Goal: Task Accomplishment & Management: Manage account settings

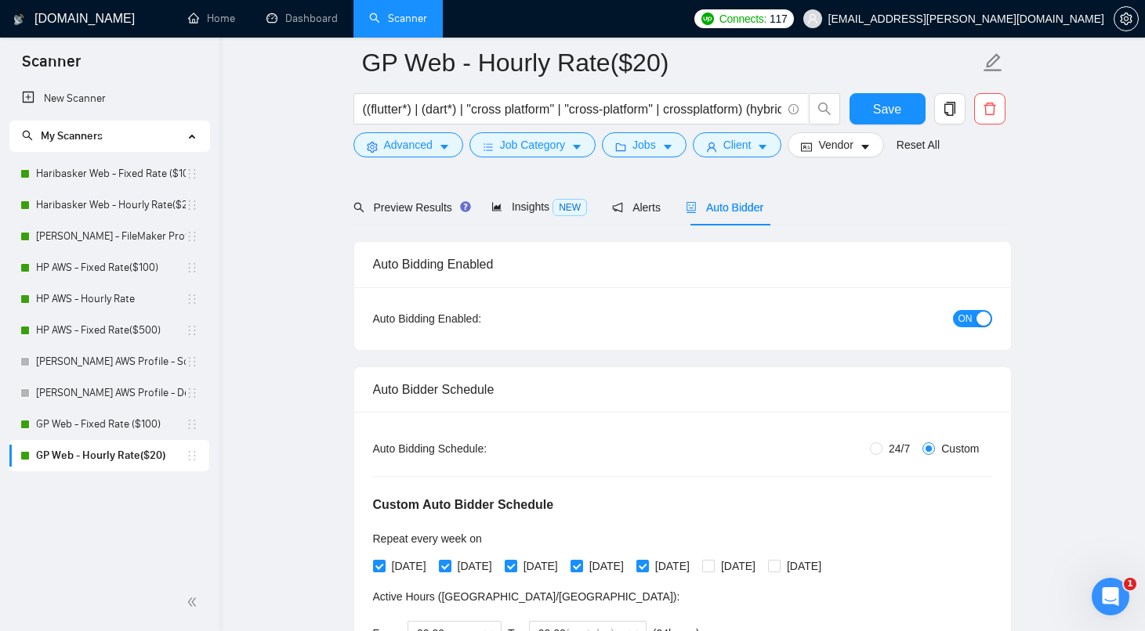
scroll to position [143, 0]
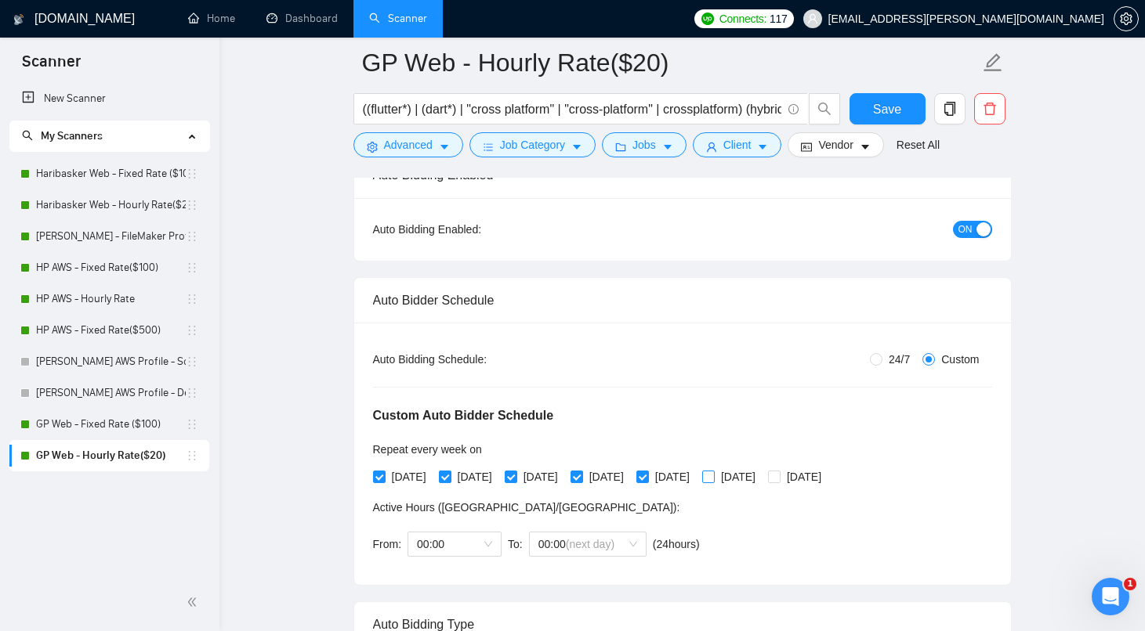
click at [713, 472] on input "[DATE]" at bounding box center [707, 476] width 11 height 11
checkbox input "true"
click at [779, 479] on input "[DATE]" at bounding box center [773, 476] width 11 height 11
checkbox input "true"
click at [887, 113] on span "Save" at bounding box center [887, 109] width 28 height 20
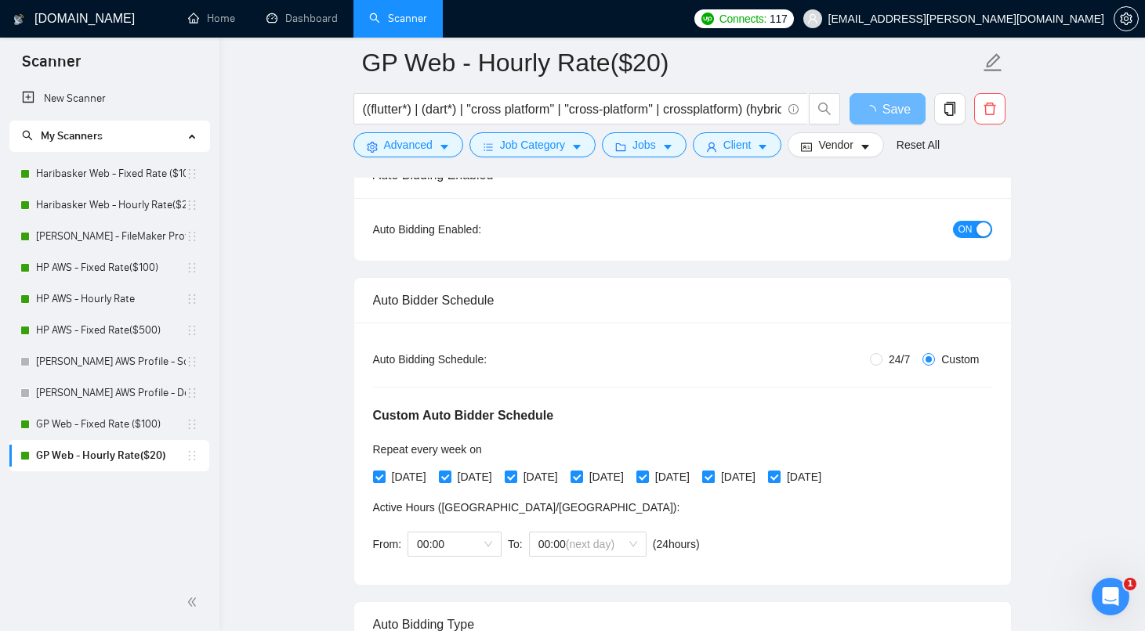
click at [713, 475] on input "[DATE]" at bounding box center [707, 476] width 11 height 11
checkbox input "false"
click at [779, 479] on input "[DATE]" at bounding box center [773, 476] width 11 height 11
checkbox input "false"
click at [874, 105] on span "Save" at bounding box center [887, 109] width 28 height 20
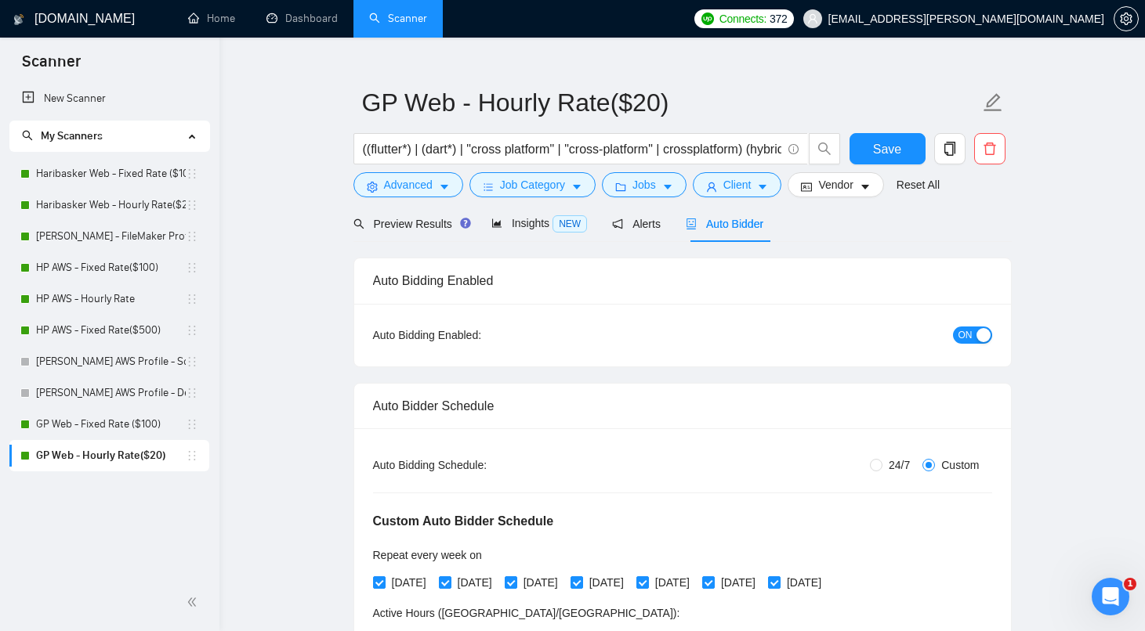
scroll to position [23, 0]
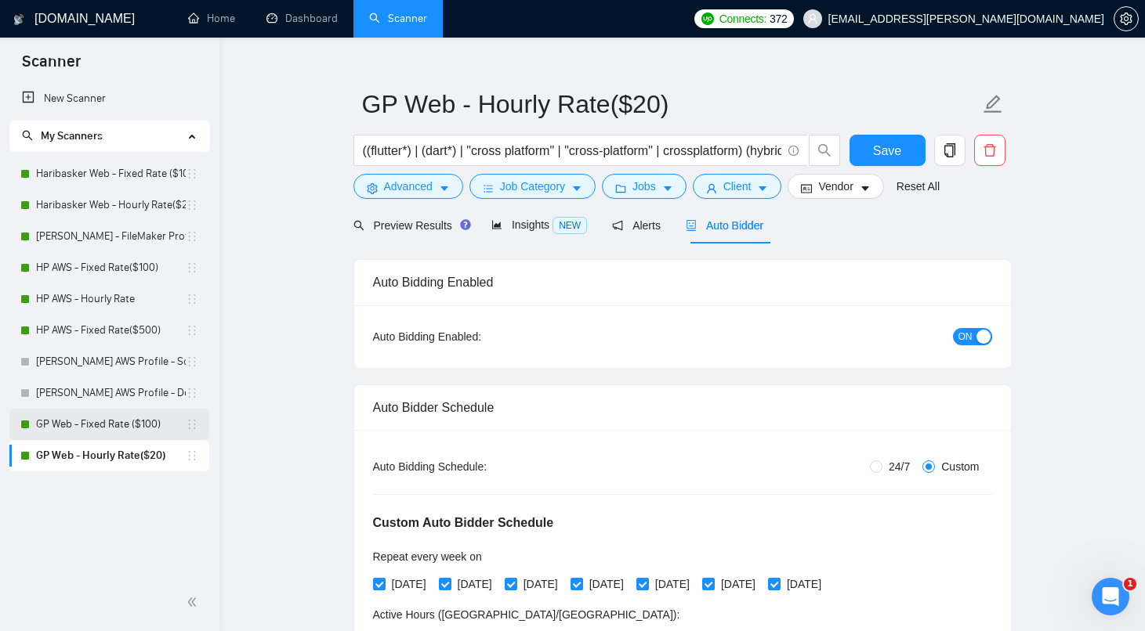
click at [110, 425] on link "GP Web - Fixed Rate ($100)" at bounding box center [111, 424] width 150 height 31
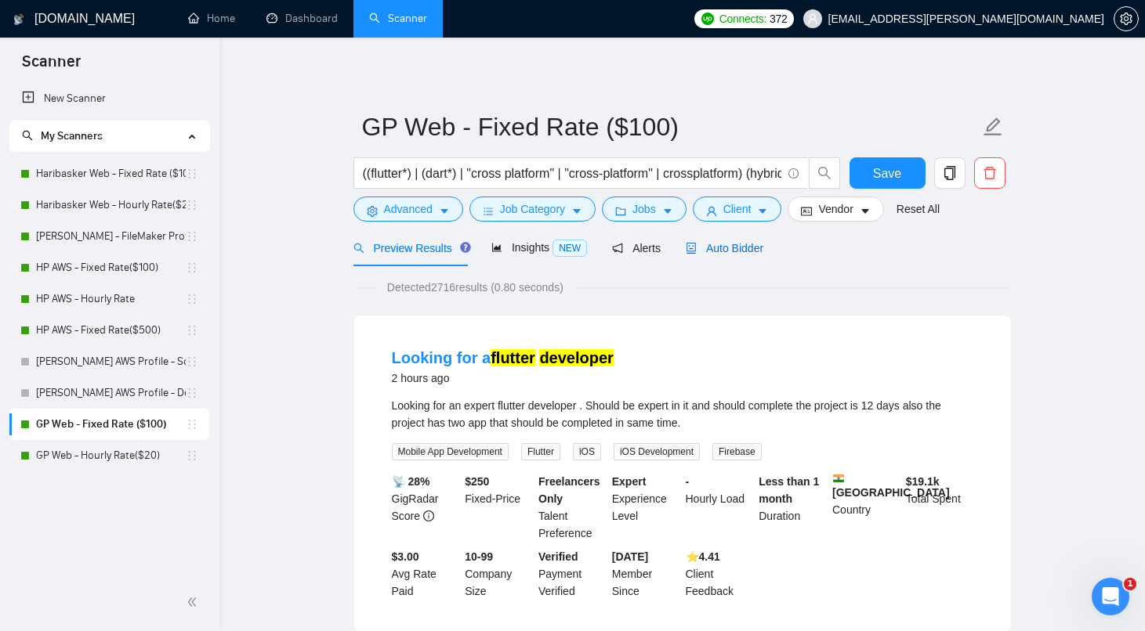
click at [748, 251] on span "Auto Bidder" at bounding box center [724, 248] width 78 height 13
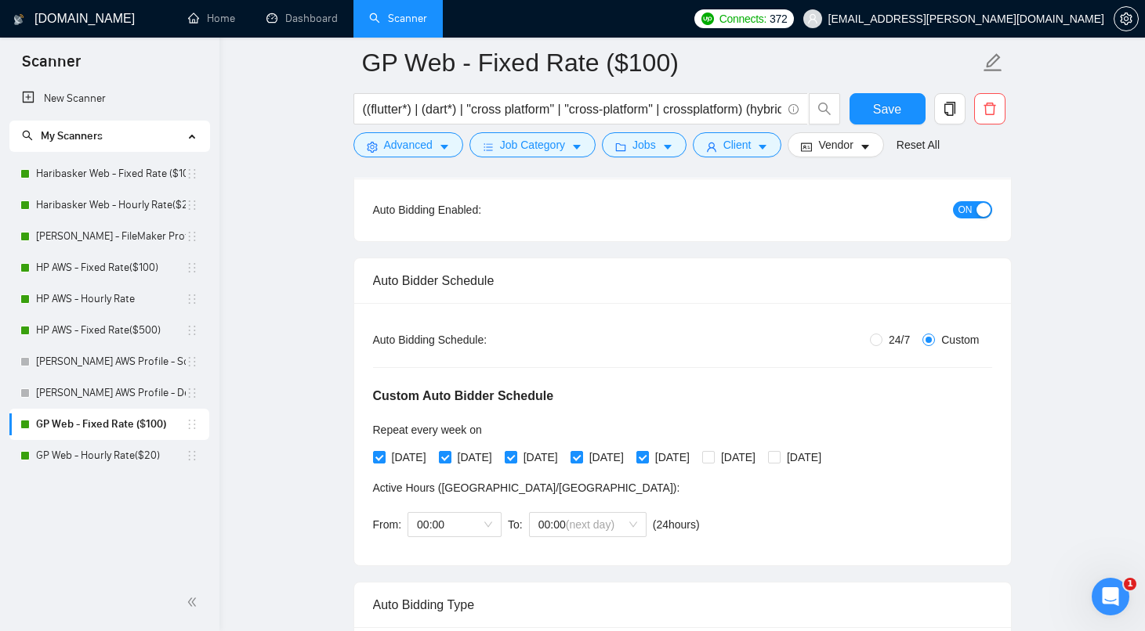
scroll to position [184, 0]
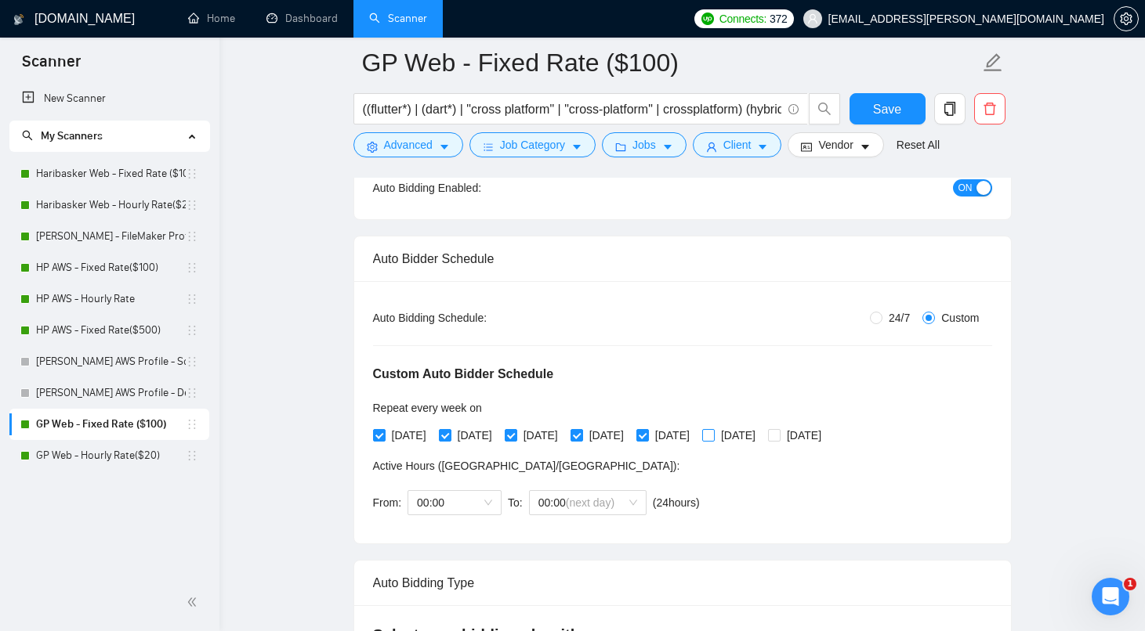
click at [714, 436] on span at bounding box center [708, 435] width 13 height 13
click at [713, 436] on input "[DATE]" at bounding box center [707, 434] width 11 height 11
checkbox input "true"
click at [779, 437] on input "[DATE]" at bounding box center [773, 434] width 11 height 11
checkbox input "true"
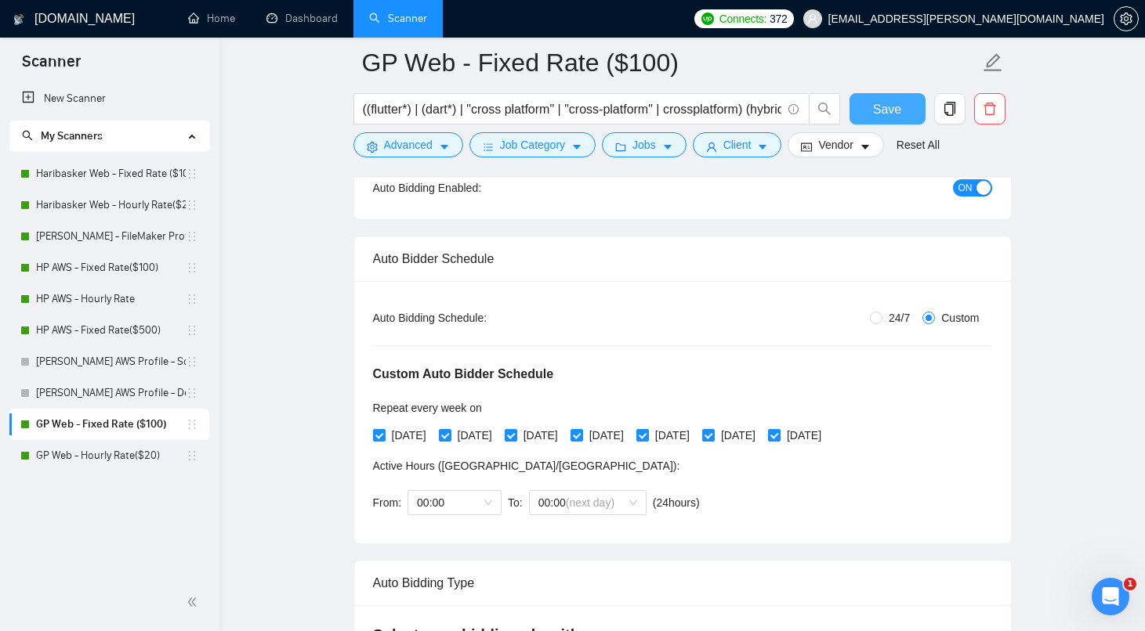
click at [891, 110] on span "Save" at bounding box center [887, 109] width 28 height 20
click at [975, 19] on span "[EMAIL_ADDRESS][PERSON_NAME][DOMAIN_NAME]" at bounding box center [966, 19] width 276 height 0
click at [235, 19] on link "Home" at bounding box center [211, 18] width 47 height 13
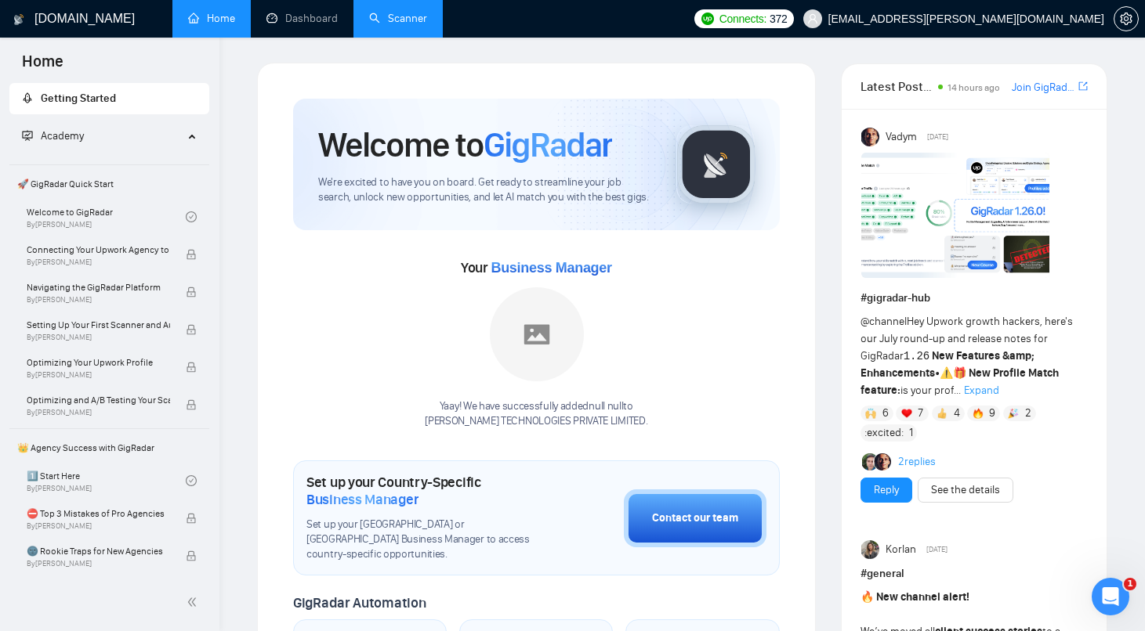
click at [401, 12] on link "Scanner" at bounding box center [398, 18] width 58 height 13
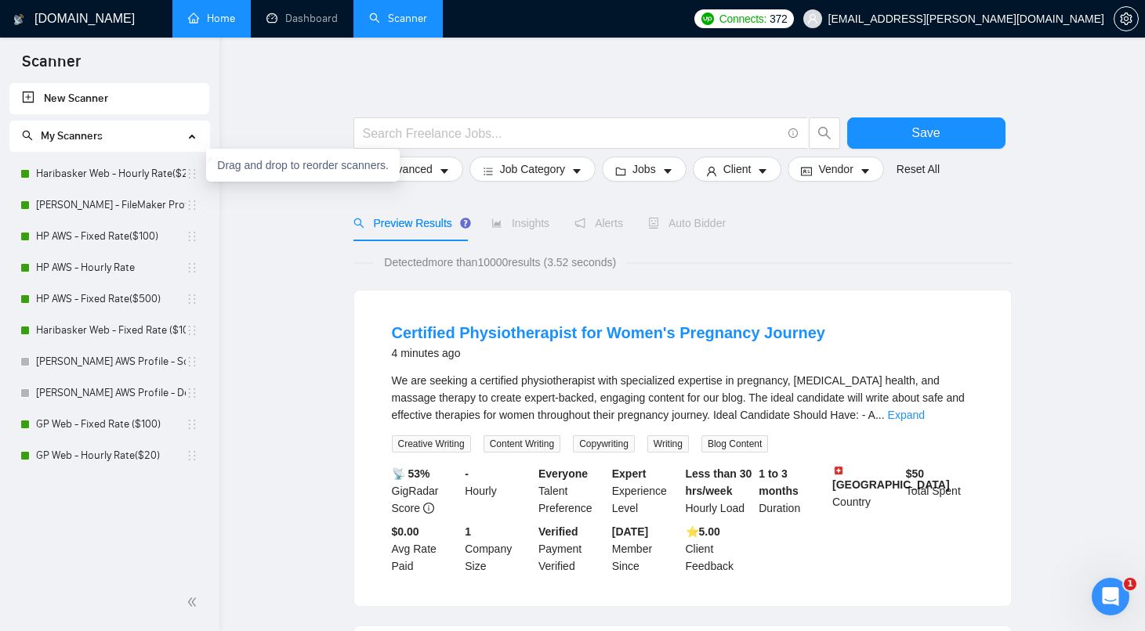
click at [192, 349] on div "[PERSON_NAME] AWS Profile - Solutions Architect" at bounding box center [109, 361] width 178 height 31
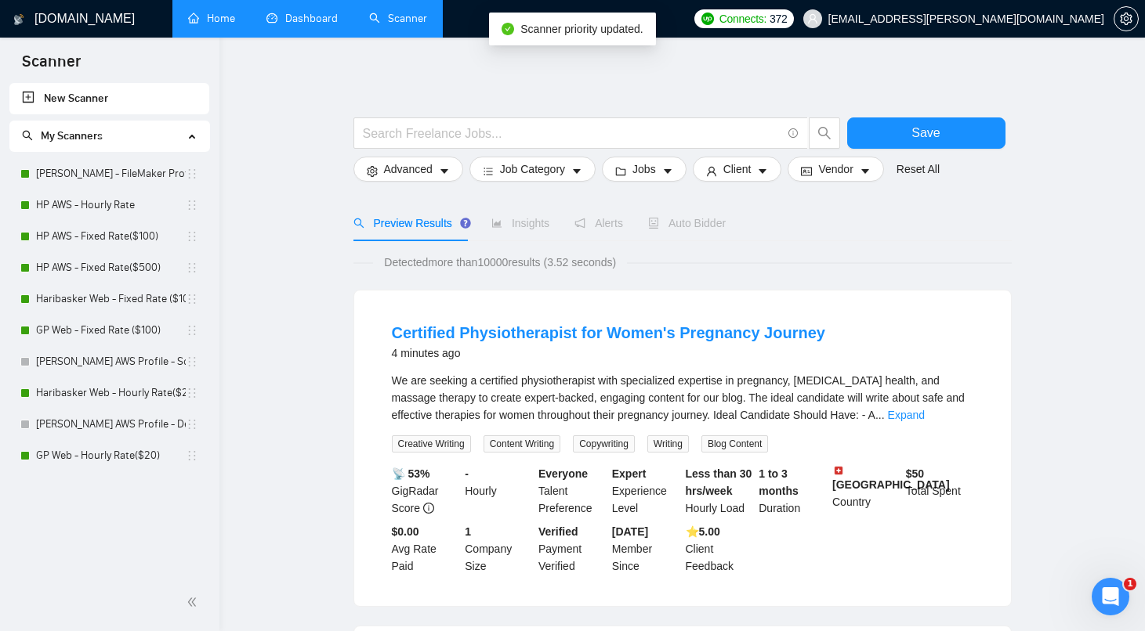
click at [312, 16] on link "Dashboard" at bounding box center [301, 18] width 71 height 13
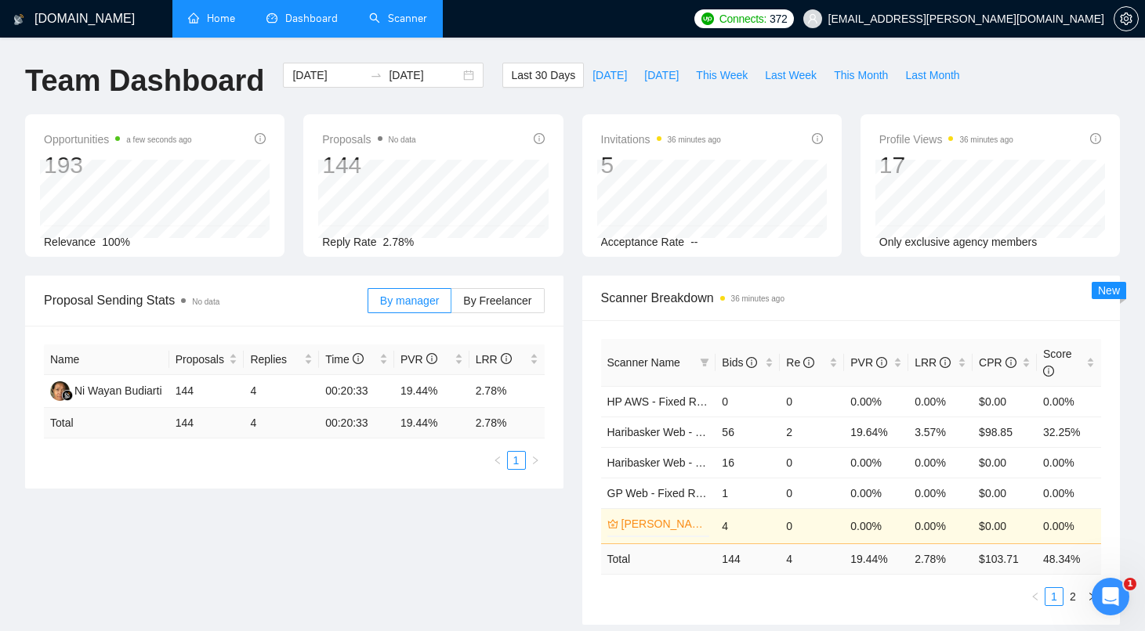
click at [414, 22] on link "Scanner" at bounding box center [398, 18] width 58 height 13
